Goal: Task Accomplishment & Management: Manage account settings

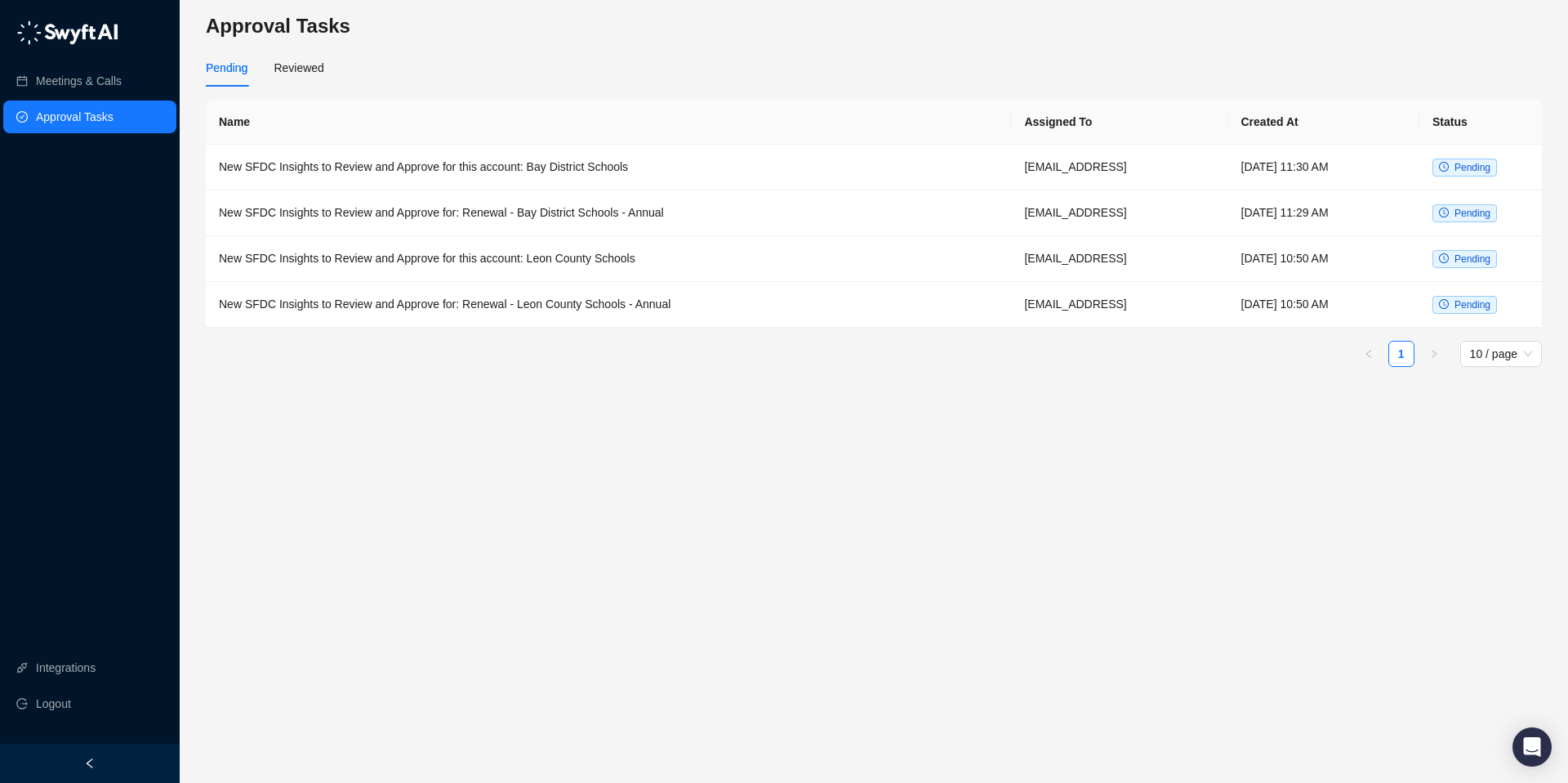
click at [22, 33] on img at bounding box center [67, 32] width 102 height 25
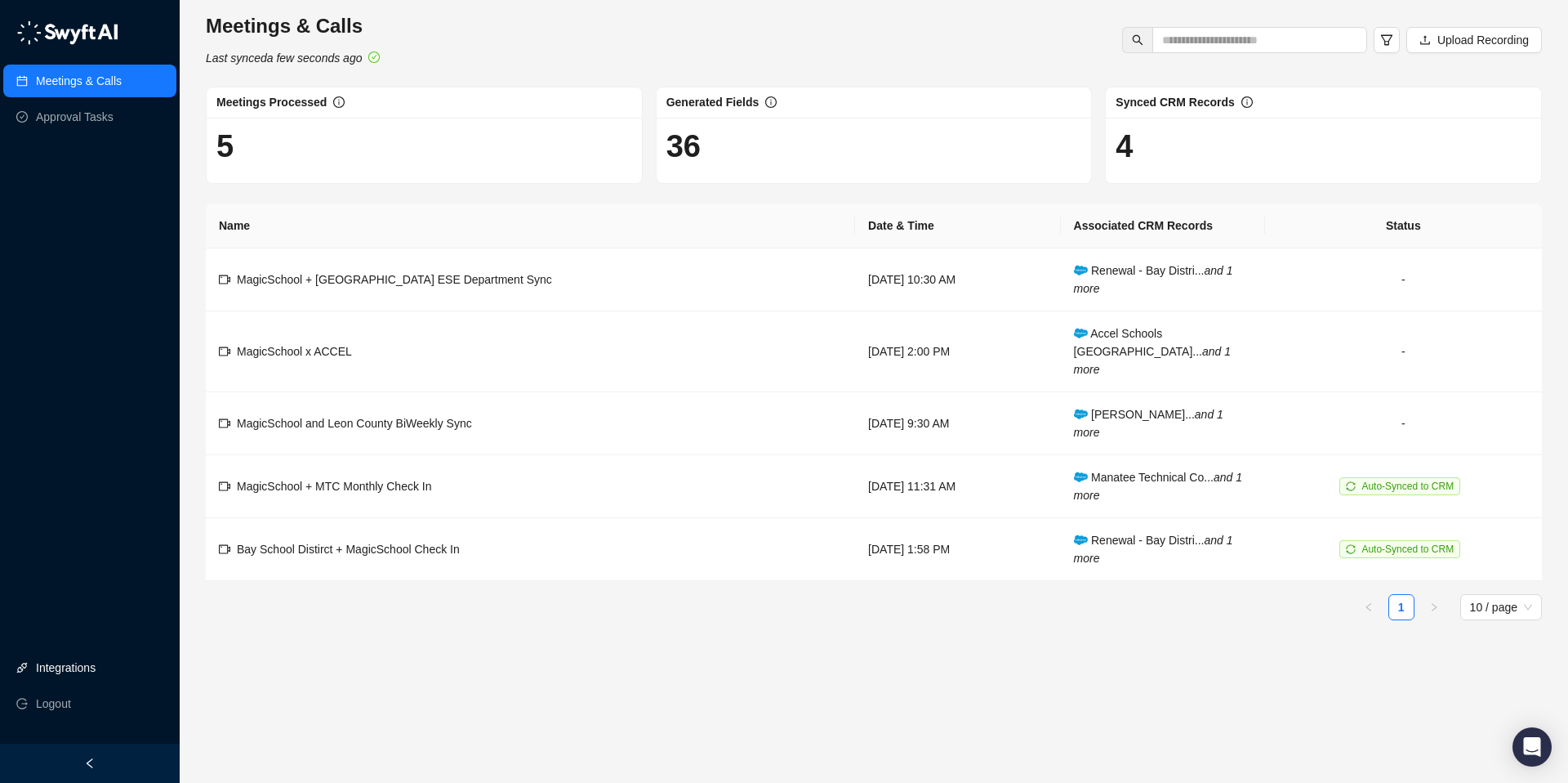
click at [79, 674] on link "Integrations" at bounding box center [65, 668] width 60 height 33
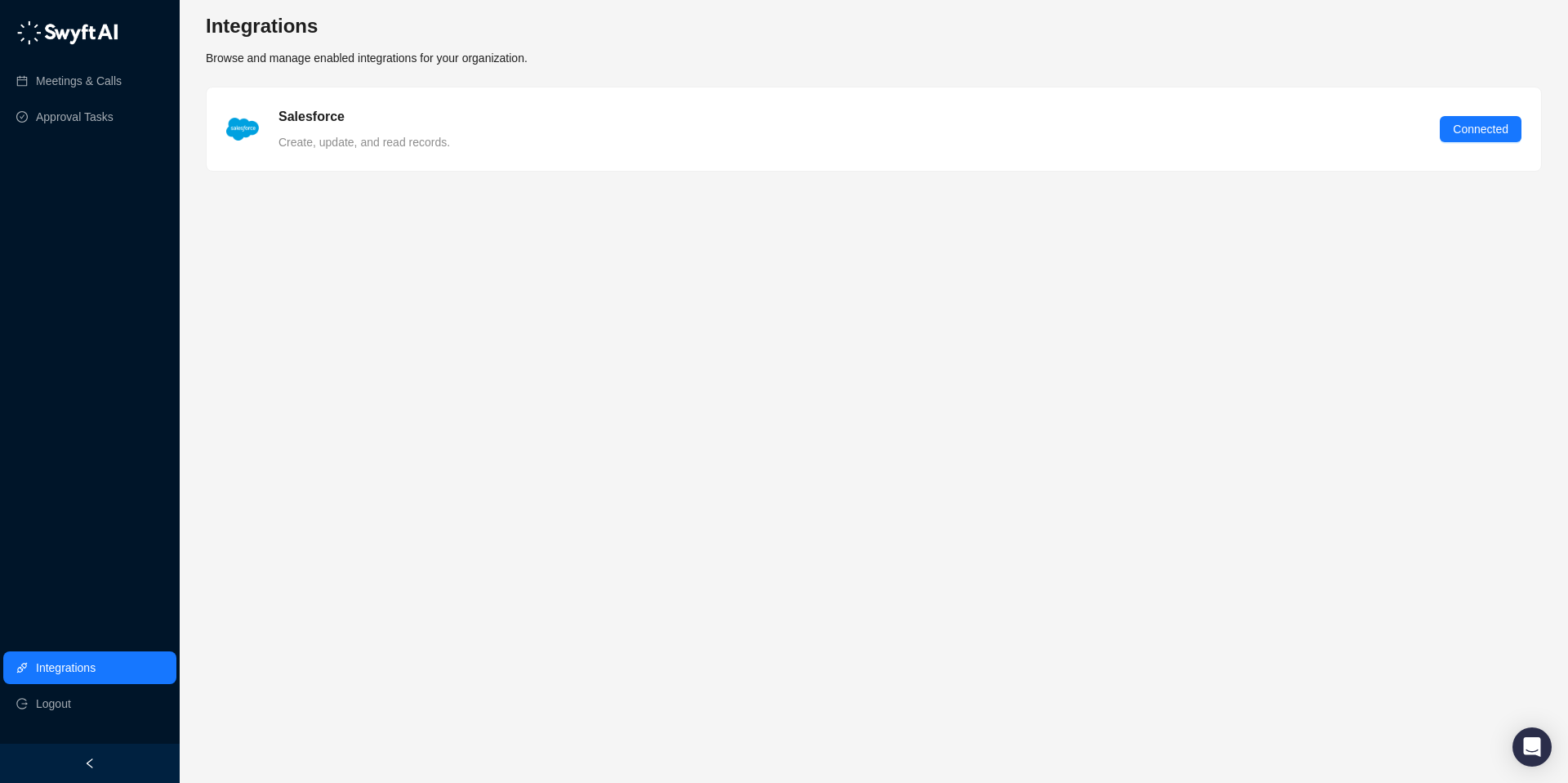
click at [84, 766] on icon "left" at bounding box center [89, 763] width 11 height 11
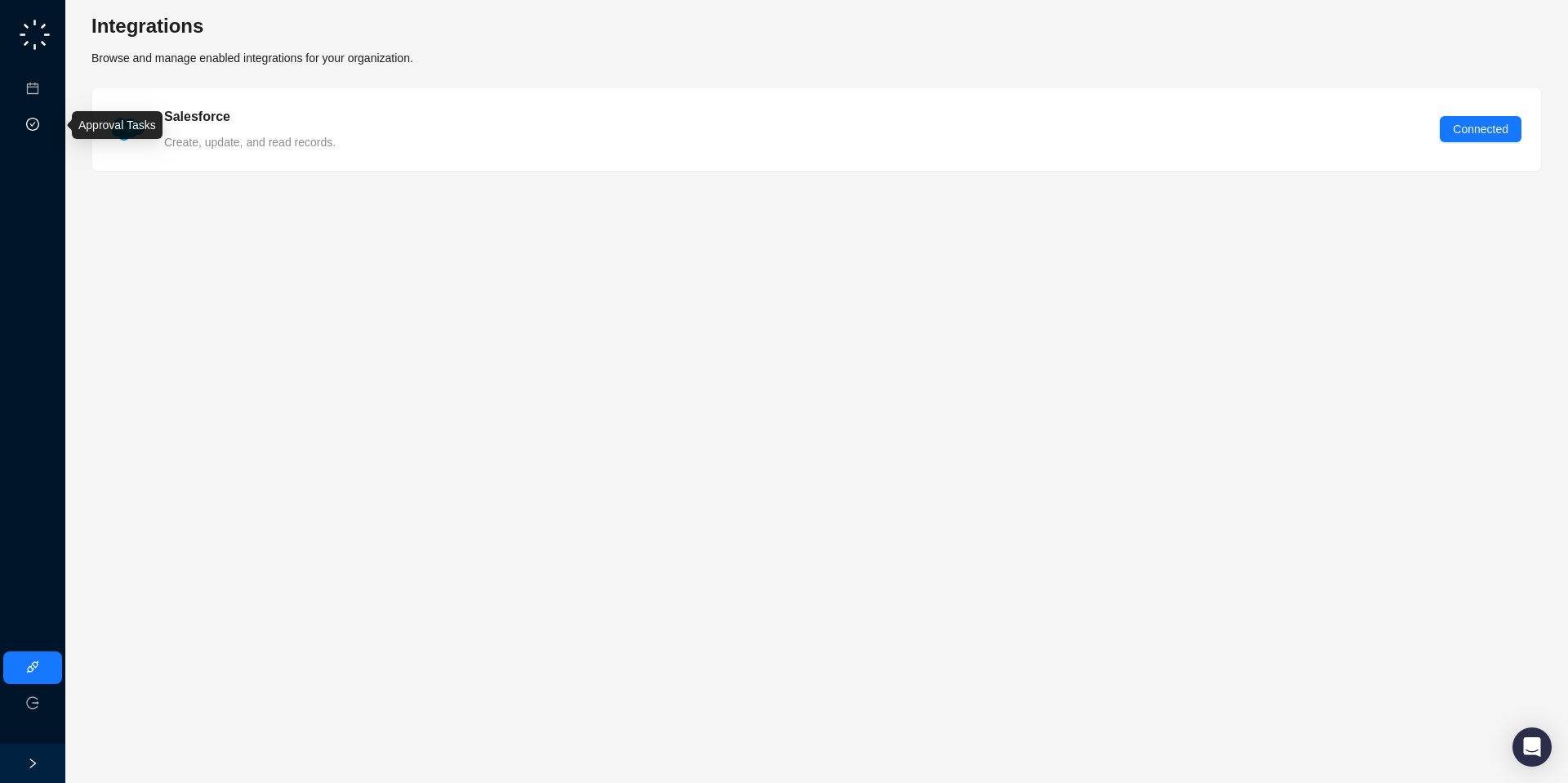
click at [48, 125] on link "Approval Tasks" at bounding box center [86, 125] width 77 height 13
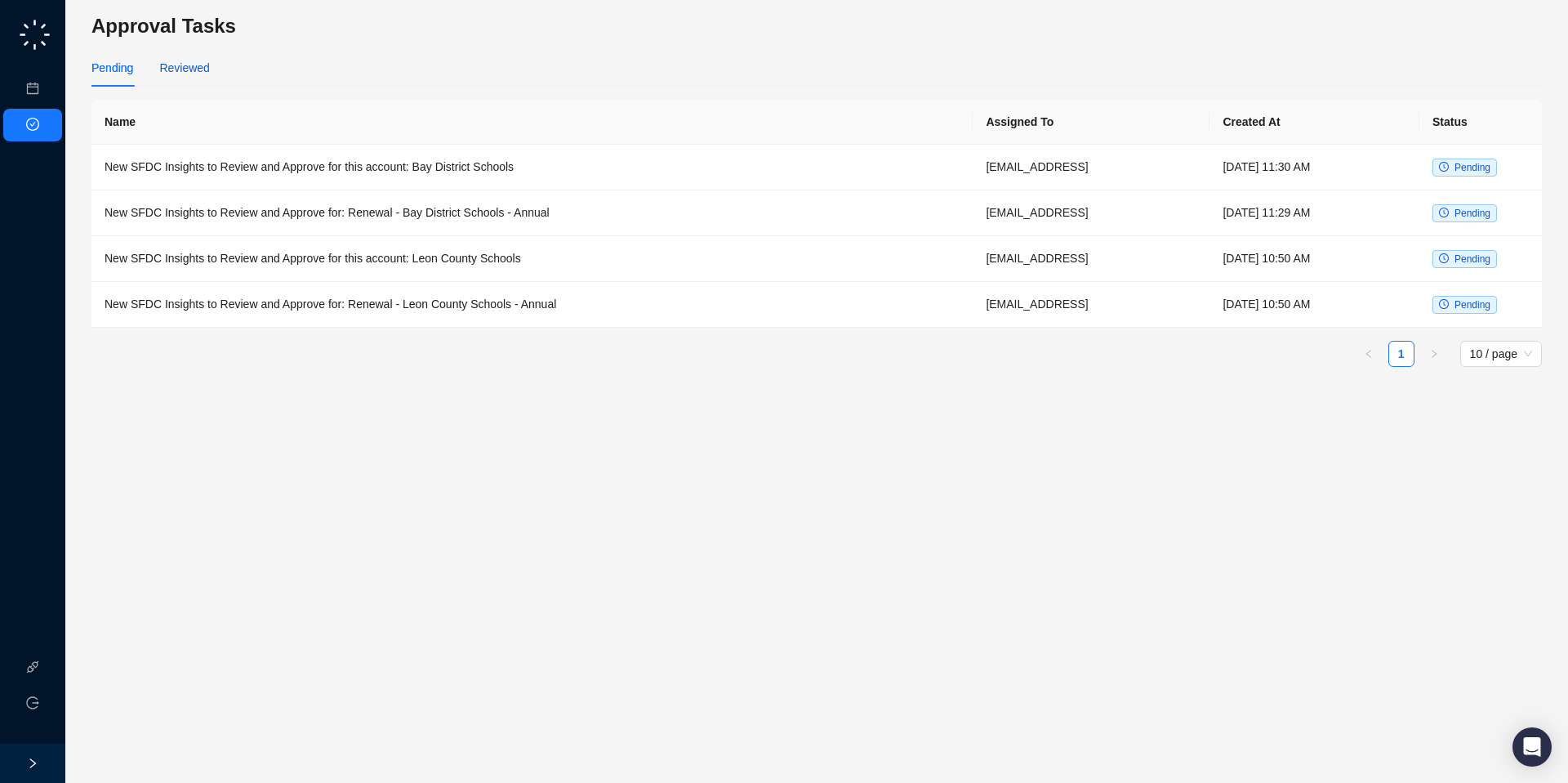
click at [198, 68] on div "Reviewed" at bounding box center [184, 68] width 50 height 18
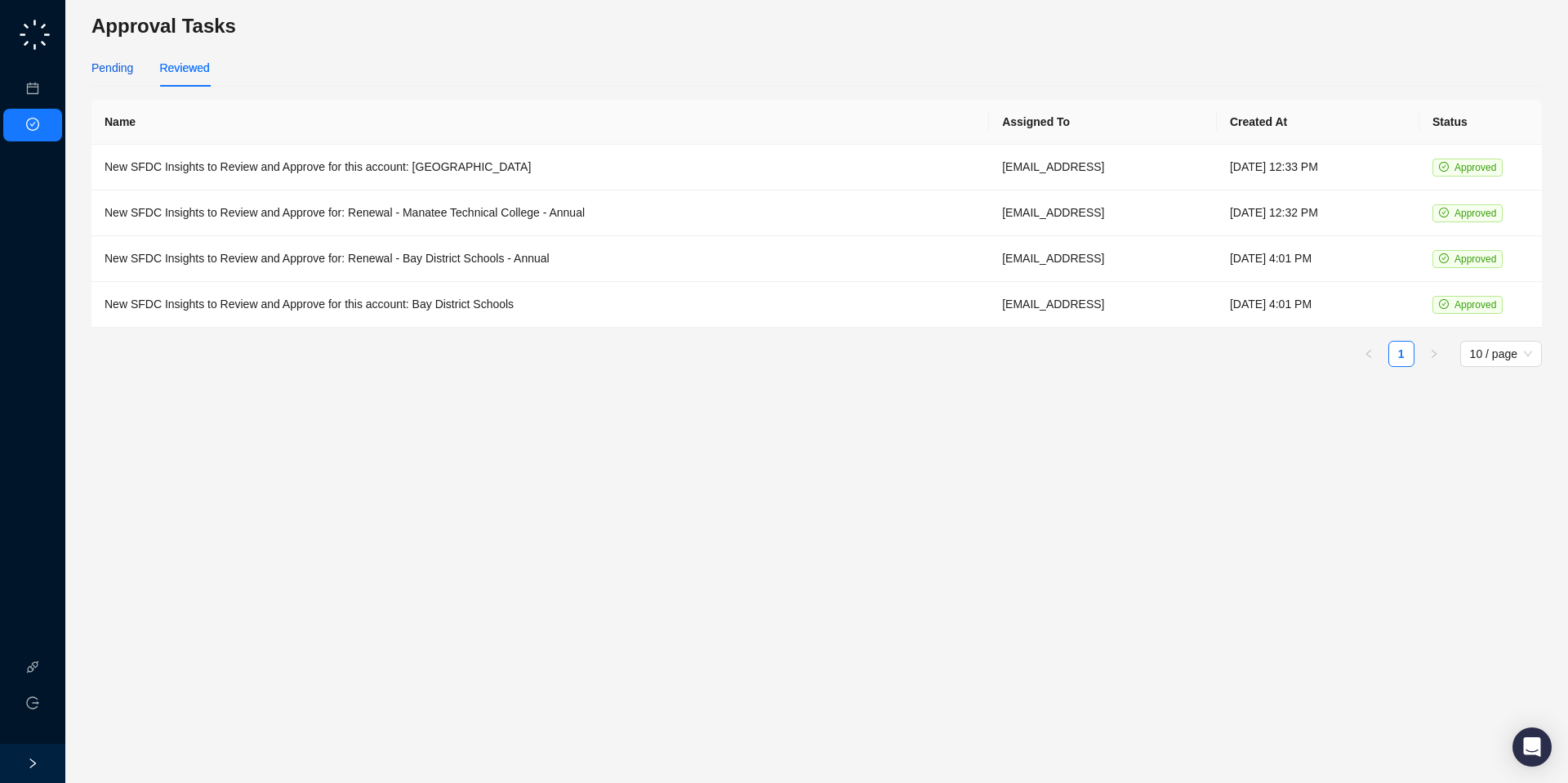
click at [107, 69] on div "Pending" at bounding box center [111, 68] width 41 height 18
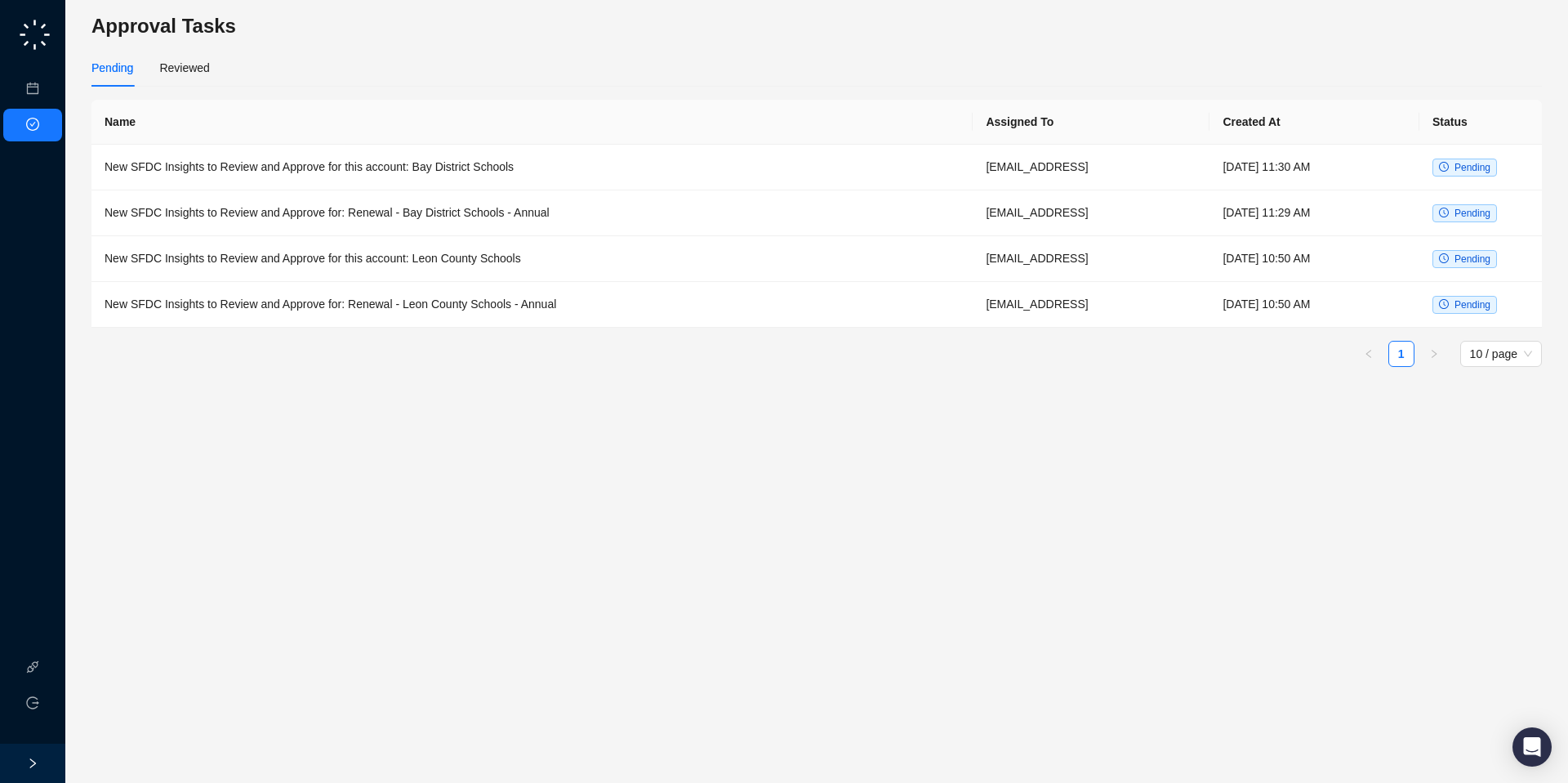
click at [33, 34] on img at bounding box center [35, 35] width 37 height 37
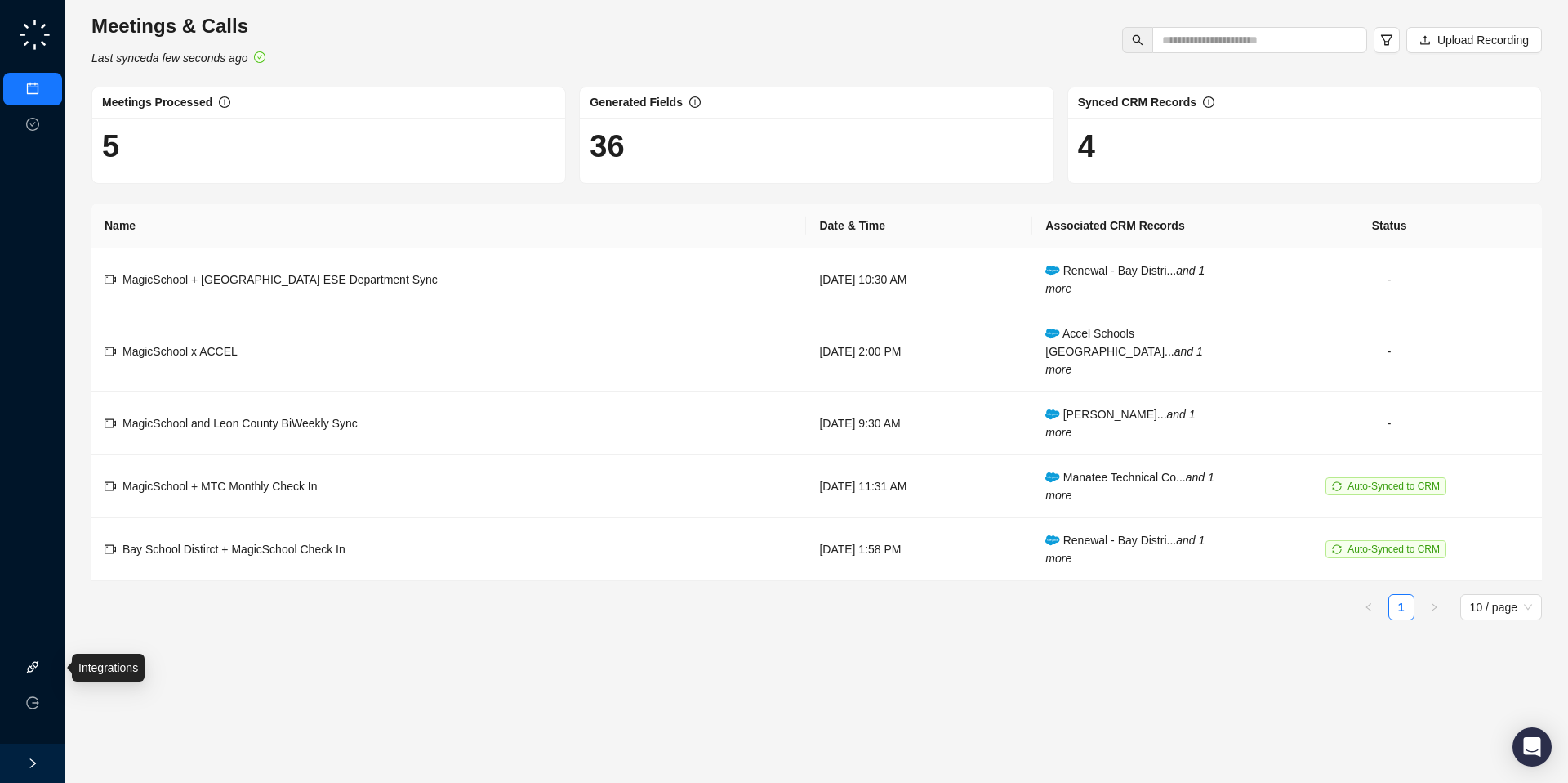
click at [48, 667] on link "Integrations" at bounding box center [77, 667] width 60 height 13
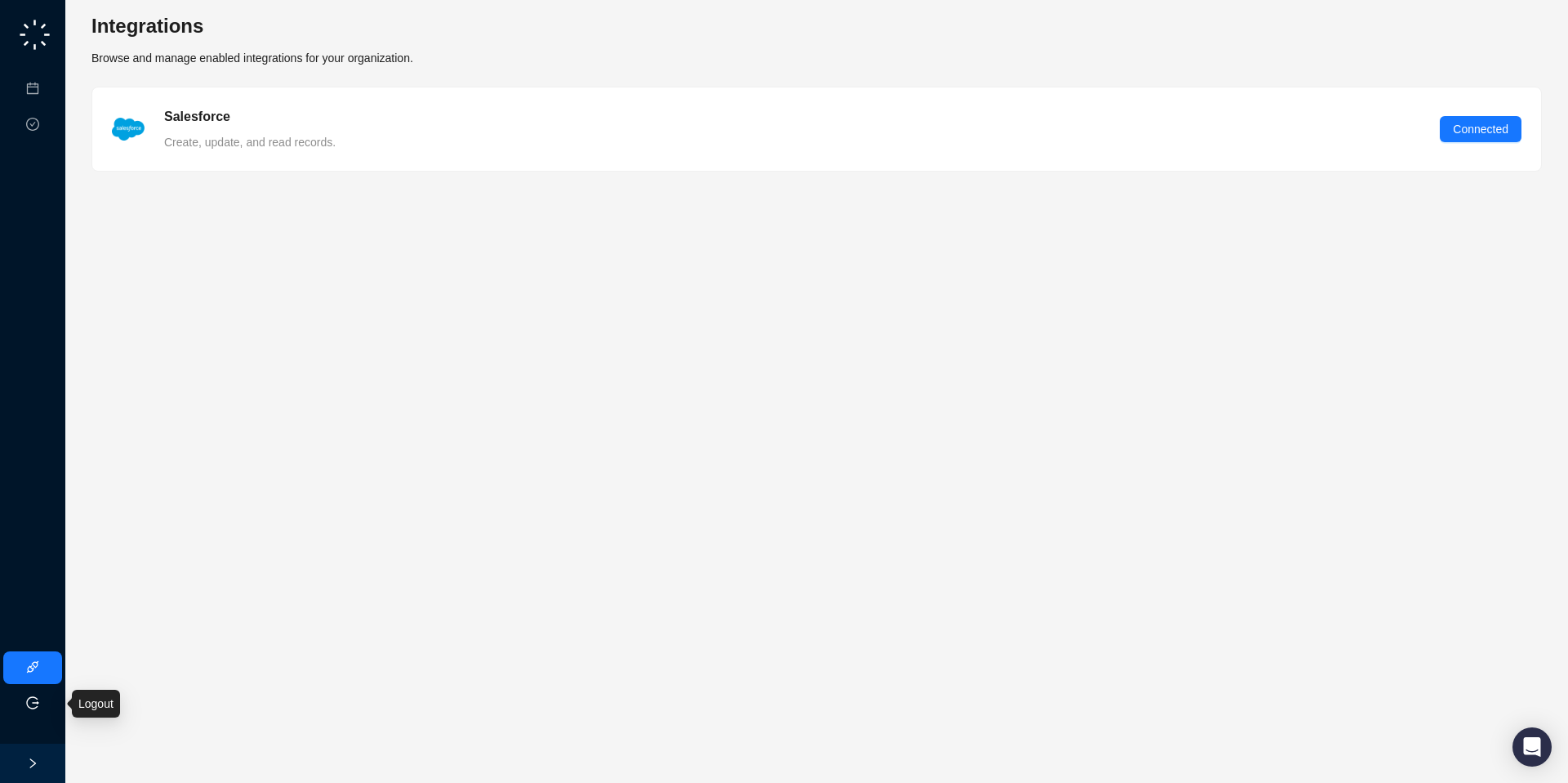
click at [38, 710] on li "Logout" at bounding box center [33, 704] width 59 height 33
